Goal: Information Seeking & Learning: Obtain resource

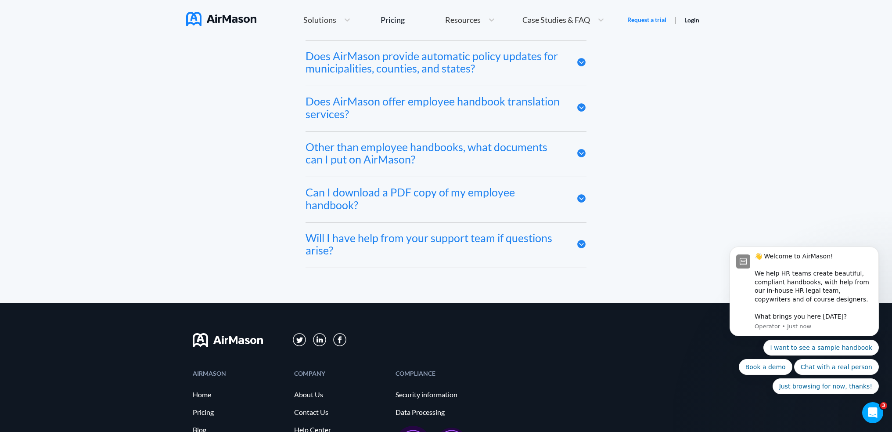
scroll to position [4866, 0]
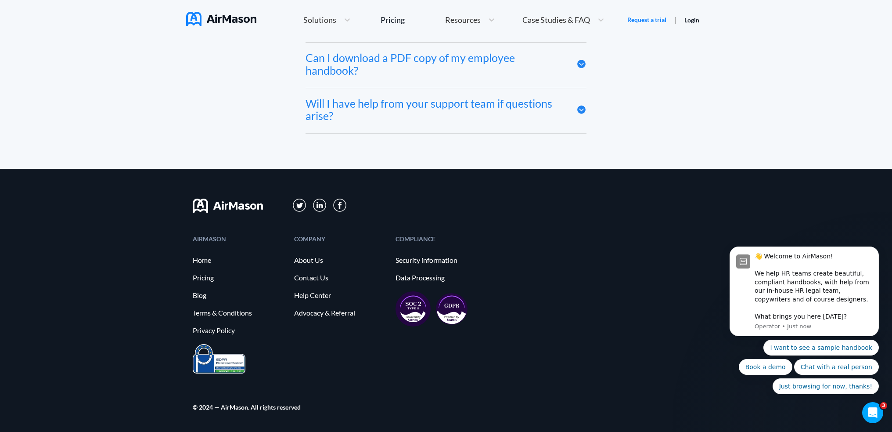
click at [152, 331] on div "AIRMASON Home Pricing Blog Terms & Conditions Privacy Policy COMPANY About Us C…" at bounding box center [446, 300] width 892 height 263
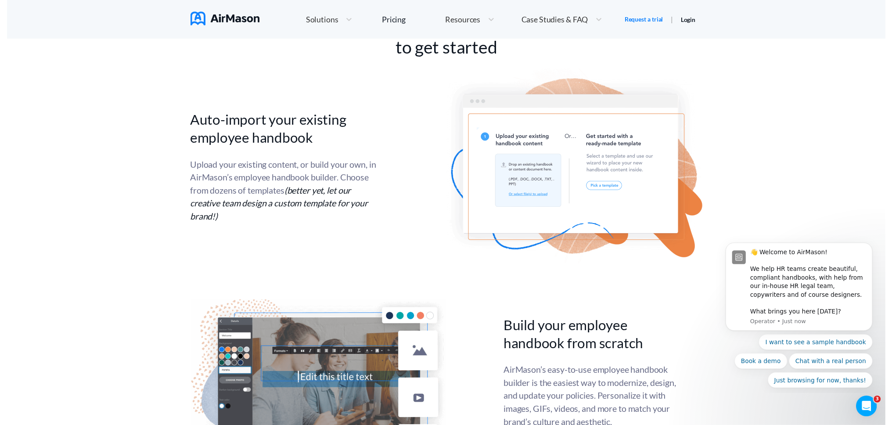
scroll to position [0, 0]
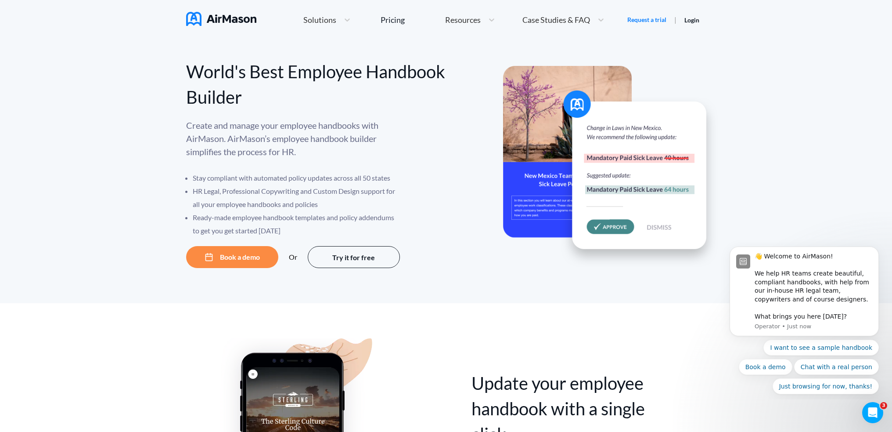
drag, startPoint x: 173, startPoint y: 333, endPoint x: 237, endPoint y: 112, distance: 230.8
click at [341, 19] on div at bounding box center [347, 19] width 16 height 9
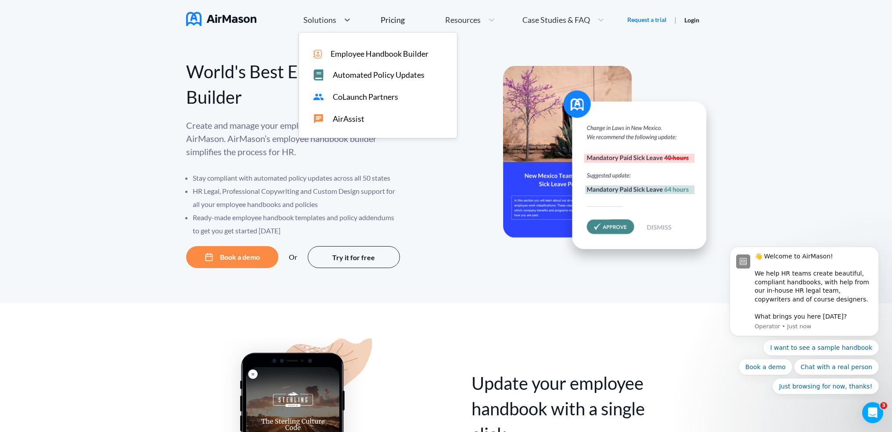
click at [400, 26] on link "Pricing" at bounding box center [393, 20] width 24 height 16
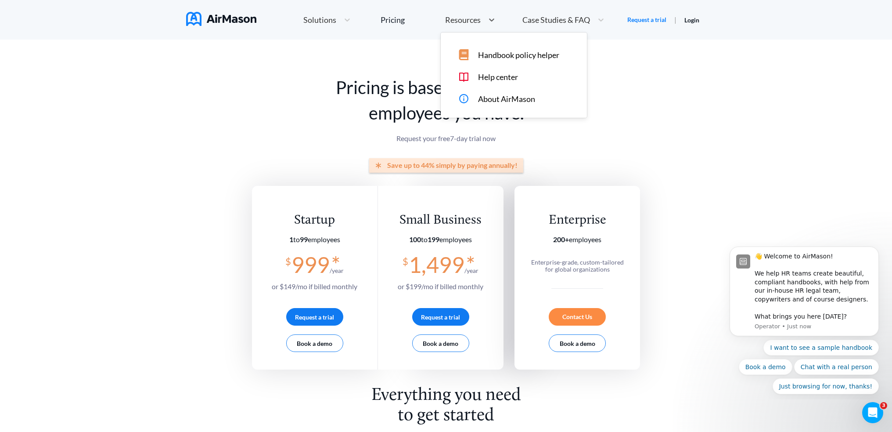
click at [477, 22] on span "Resources" at bounding box center [463, 20] width 36 height 8
click at [504, 61] on div "Handbook policy helper Help center About AirMason" at bounding box center [514, 74] width 146 height 85
click at [507, 57] on span "Handbook policy helper" at bounding box center [518, 54] width 81 height 9
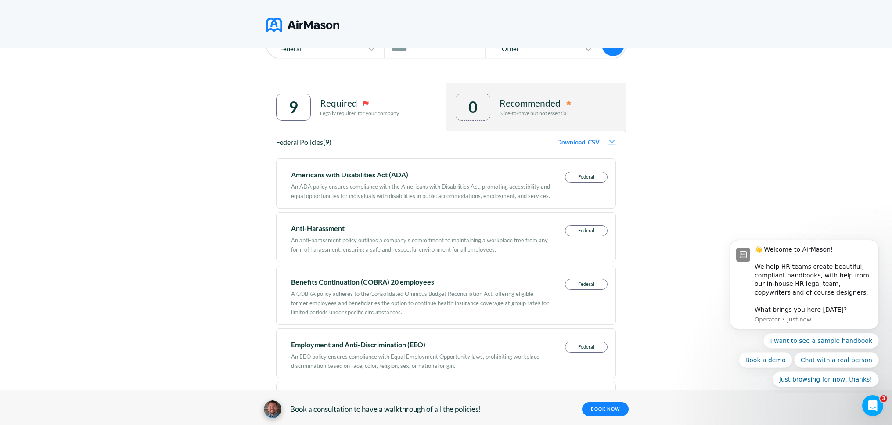
scroll to position [44, 0]
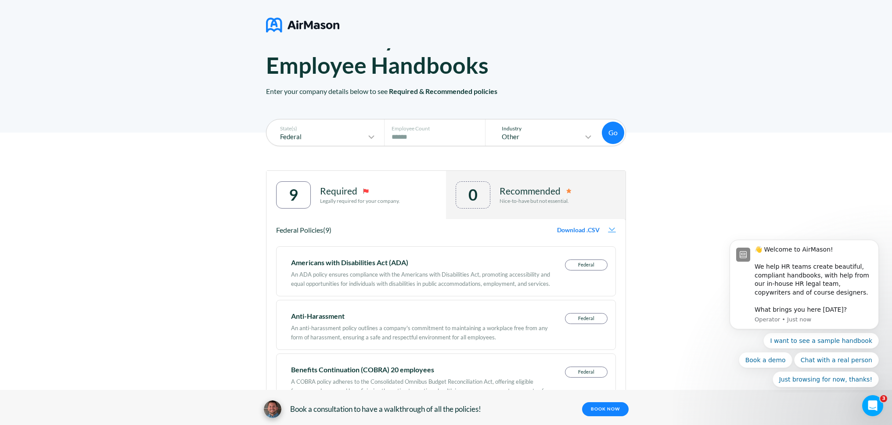
click at [539, 132] on div "Other" at bounding box center [543, 137] width 101 height 11
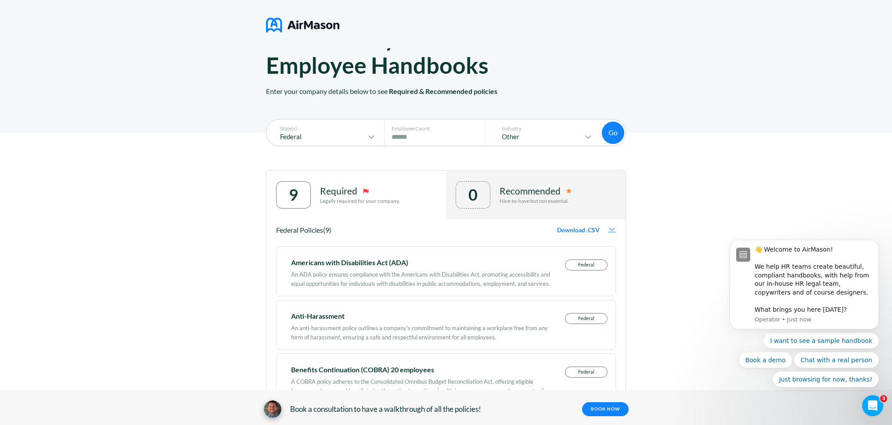
click at [315, 132] on div "Federal" at bounding box center [323, 137] width 105 height 11
